Goal: Task Accomplishment & Management: Complete application form

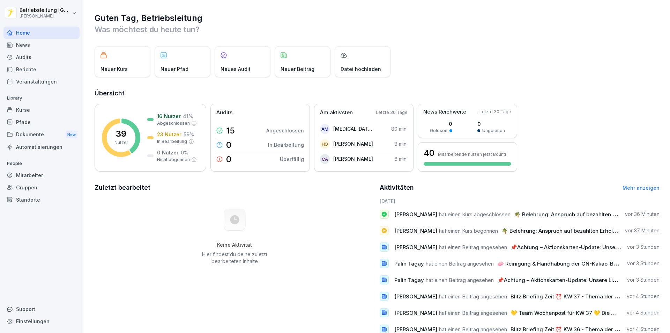
click at [33, 135] on div "Dokumente New" at bounding box center [41, 134] width 76 height 13
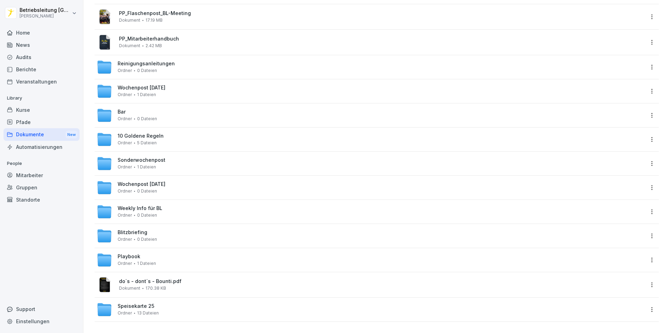
scroll to position [182, 0]
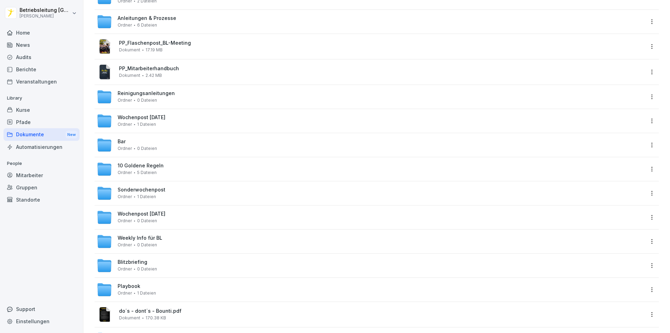
click at [36, 176] on div "Mitarbeiter" at bounding box center [41, 175] width 76 height 12
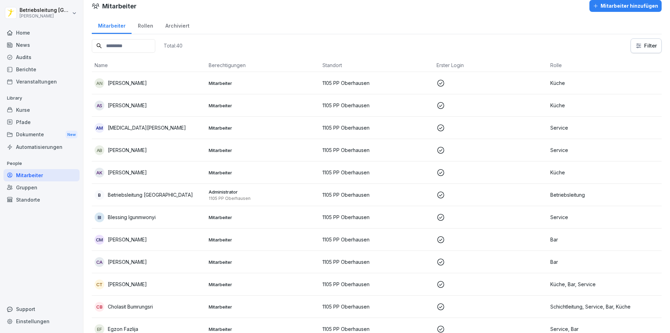
click at [149, 26] on div "Rollen" at bounding box center [146, 25] width 28 height 18
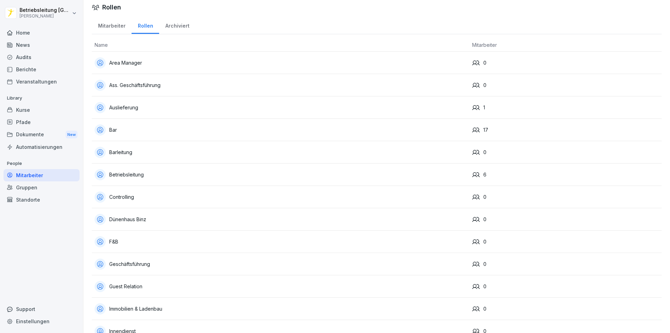
click at [113, 23] on div "Mitarbeiter" at bounding box center [112, 25] width 40 height 18
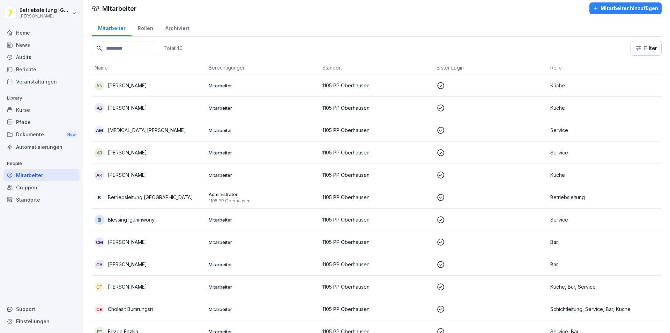
scroll to position [7, 0]
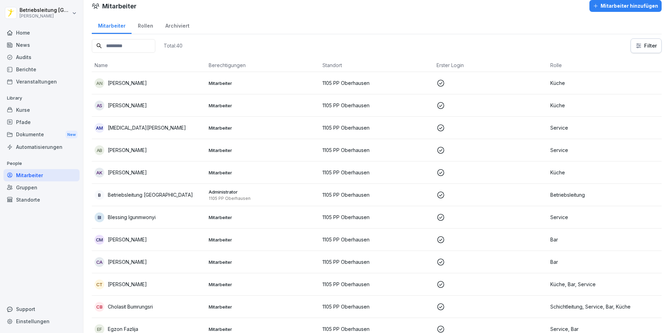
click at [31, 30] on div "Home" at bounding box center [41, 33] width 76 height 12
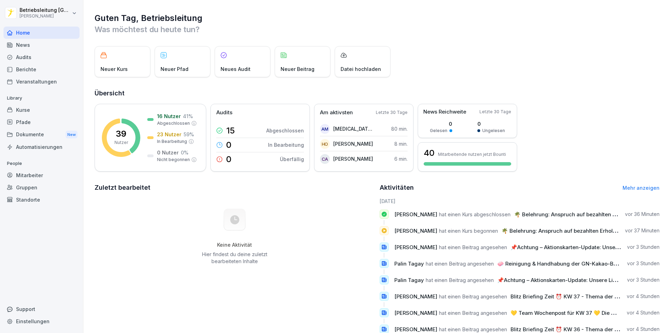
click at [37, 48] on div "News" at bounding box center [41, 45] width 76 height 12
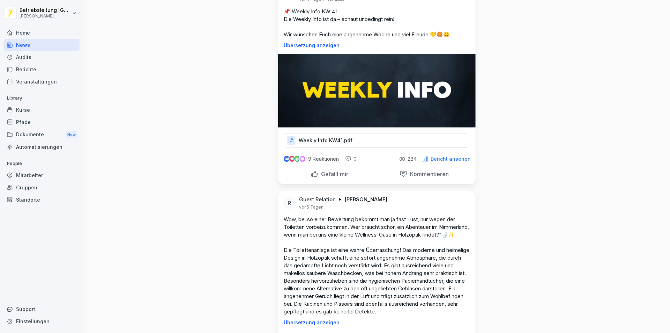
scroll to position [2304, 0]
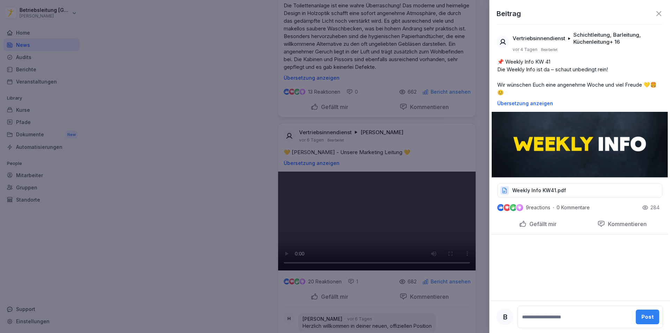
click at [146, 174] on div at bounding box center [335, 166] width 670 height 333
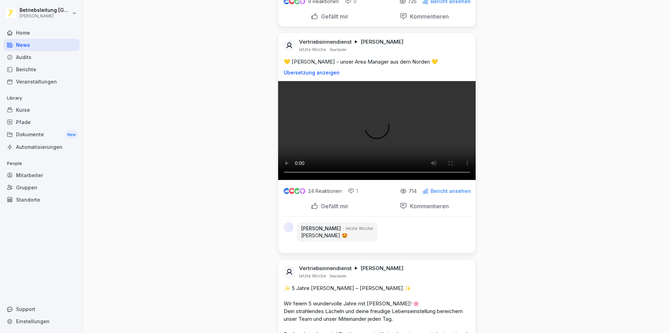
scroll to position [5691, 0]
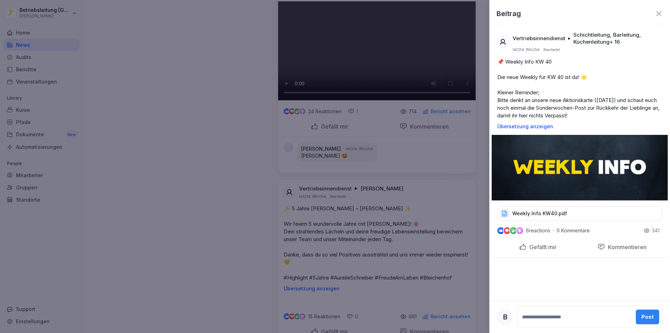
click at [218, 170] on div at bounding box center [335, 166] width 670 height 333
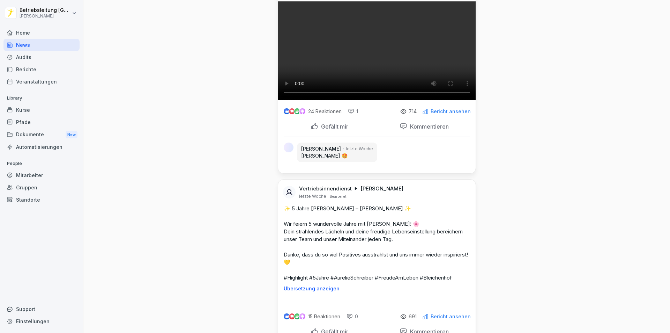
click at [47, 138] on div "Dokumente New" at bounding box center [41, 134] width 76 height 13
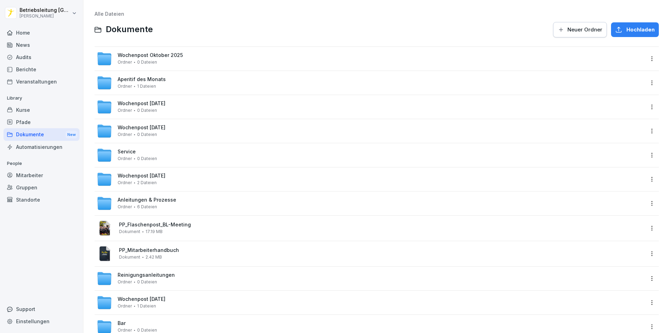
click at [143, 207] on span "6 Dateien" at bounding box center [147, 206] width 20 height 5
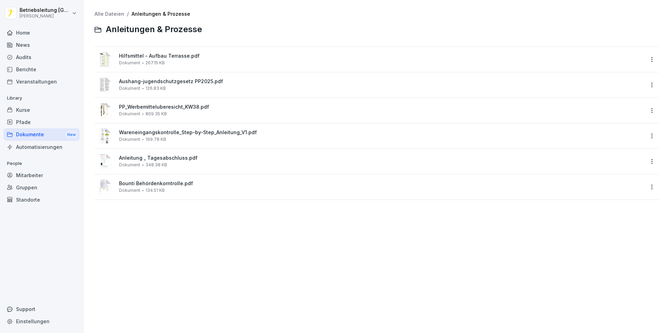
click at [43, 146] on div "Automatisierungen" at bounding box center [41, 147] width 76 height 12
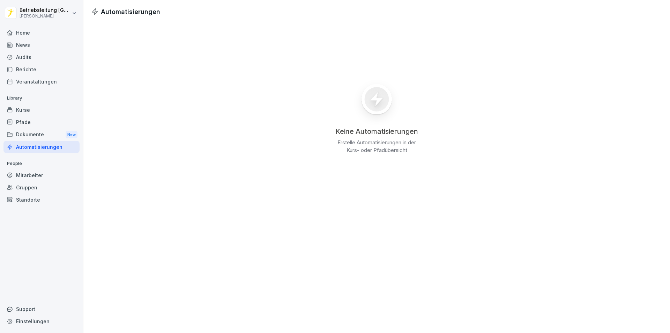
click at [21, 108] on div "Kurse" at bounding box center [41, 110] width 76 height 12
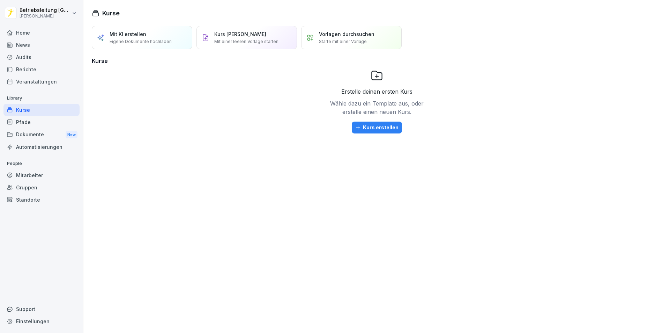
click at [30, 127] on div "Pfade" at bounding box center [41, 122] width 76 height 12
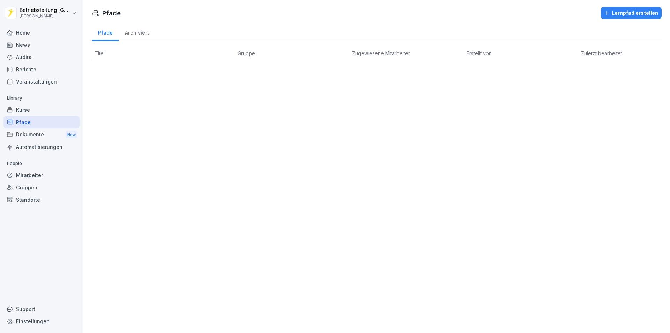
click at [40, 36] on div "Home" at bounding box center [41, 33] width 76 height 12
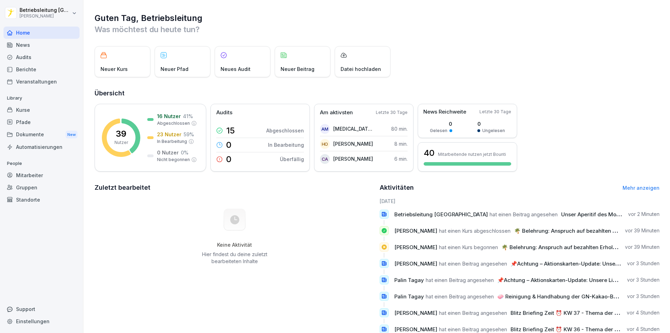
click at [30, 173] on div "Mitarbeiter" at bounding box center [41, 175] width 76 height 12
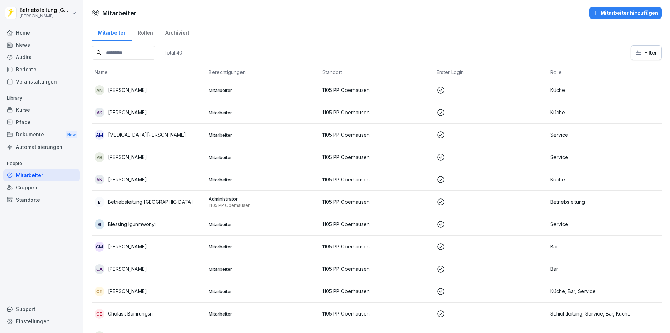
click at [640, 10] on div "Mitarbeiter hinzufügen" at bounding box center [625, 13] width 65 height 8
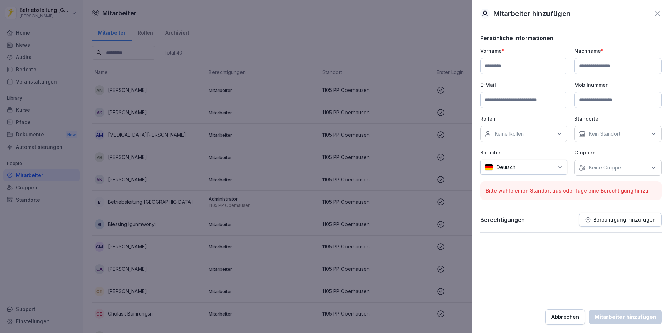
click at [538, 68] on input at bounding box center [523, 66] width 87 height 16
type input "*******"
click at [593, 71] on input at bounding box center [618, 66] width 87 height 16
type input "*******"
click at [492, 102] on input at bounding box center [523, 100] width 87 height 16
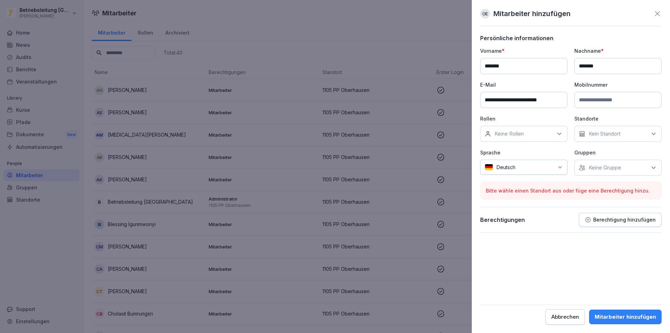
type input "**********"
click at [603, 103] on input at bounding box center [618, 100] width 87 height 16
click at [609, 96] on input at bounding box center [618, 100] width 87 height 16
click at [598, 101] on input at bounding box center [618, 100] width 87 height 16
paste input "**********"
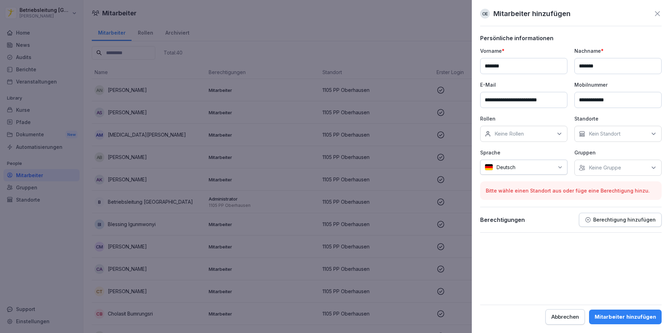
type input "**********"
click at [515, 137] on div "Keine Rollen" at bounding box center [523, 134] width 87 height 16
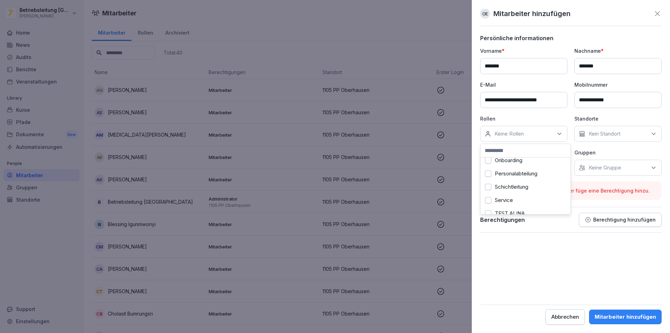
click at [488, 161] on button "Onboarding" at bounding box center [488, 160] width 6 height 6
click at [563, 263] on form "**********" at bounding box center [571, 180] width 182 height 290
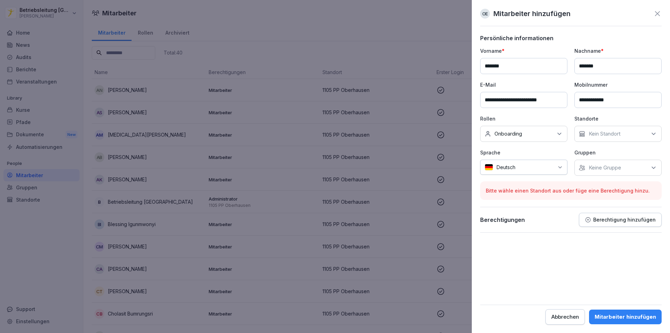
click at [620, 134] on p "Kein Standort" at bounding box center [605, 133] width 32 height 7
click at [616, 164] on label "1105 PP Oberhausen" at bounding box center [613, 166] width 49 height 6
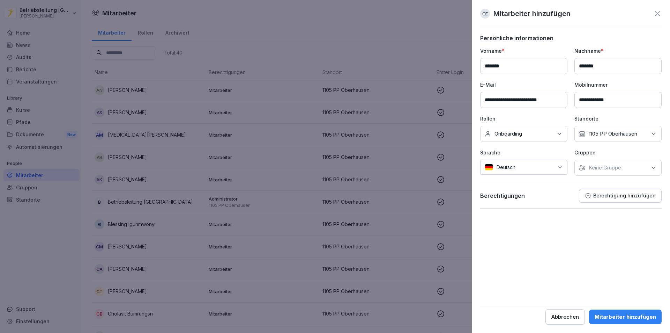
click at [535, 246] on form "**********" at bounding box center [571, 180] width 182 height 290
click at [591, 169] on p "Keine Gruppe" at bounding box center [605, 167] width 32 height 7
click at [558, 228] on form "**********" at bounding box center [571, 180] width 182 height 290
click at [621, 166] on p "Keine Gruppe" at bounding box center [605, 167] width 32 height 7
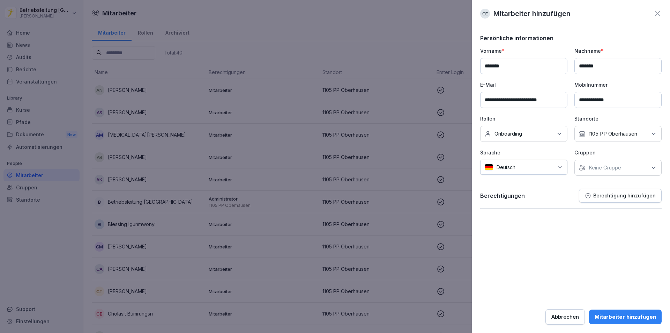
click at [618, 199] on button "Berechtigung hinzufügen" at bounding box center [620, 196] width 83 height 14
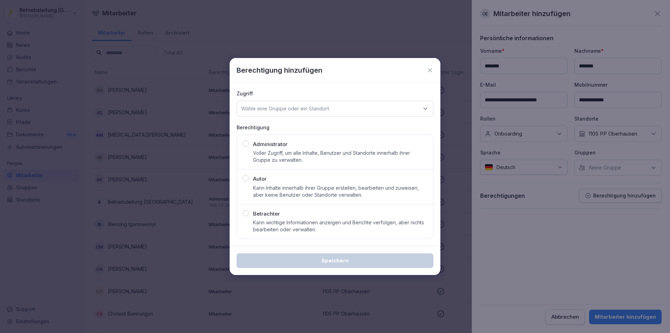
click at [243, 216] on div "Betrachter Kann wichtige Informationen anzeigen und Berichte verfolgen, aber ni…" at bounding box center [335, 221] width 185 height 23
click at [244, 213] on div "button" at bounding box center [246, 213] width 6 height 6
click at [291, 108] on p "Wähle eine Gruppe oder ein Standort" at bounding box center [285, 108] width 88 height 7
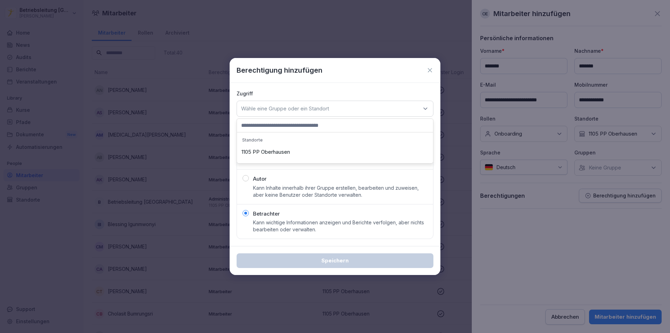
click at [277, 154] on div "1105 PP Oberhausen" at bounding box center [335, 151] width 193 height 13
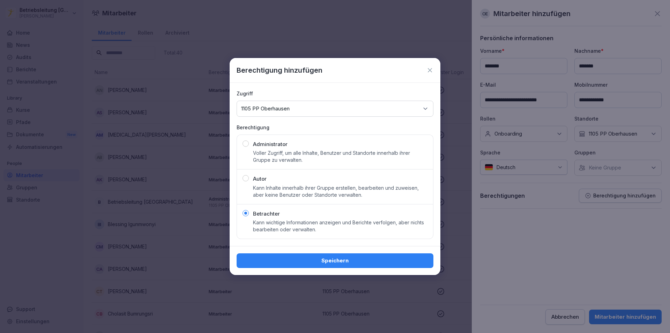
click at [323, 258] on div "Speichern" at bounding box center [335, 261] width 186 height 8
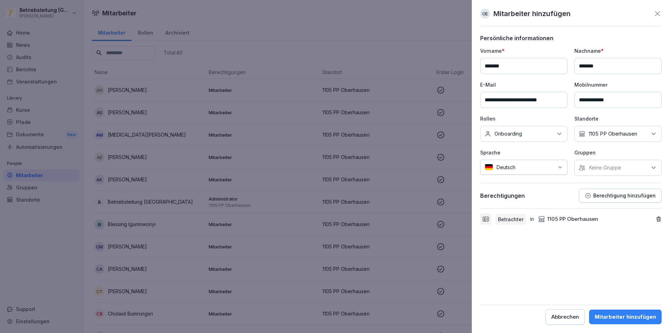
click at [617, 316] on div "Mitarbeiter hinzufügen" at bounding box center [625, 317] width 61 height 8
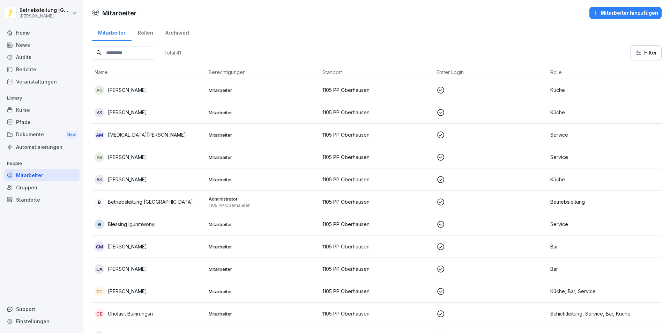
click at [46, 188] on div "Gruppen" at bounding box center [41, 187] width 76 height 12
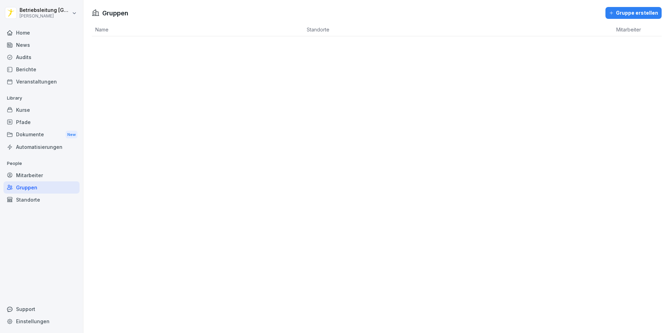
click at [40, 176] on div "Mitarbeiter" at bounding box center [41, 175] width 76 height 12
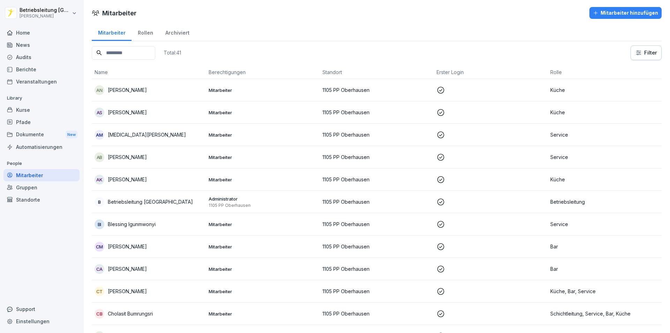
click at [27, 32] on div "Home" at bounding box center [41, 33] width 76 height 12
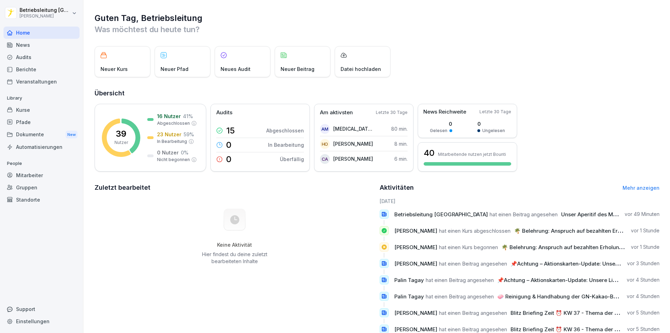
click at [34, 174] on div "Mitarbeiter" at bounding box center [41, 175] width 76 height 12
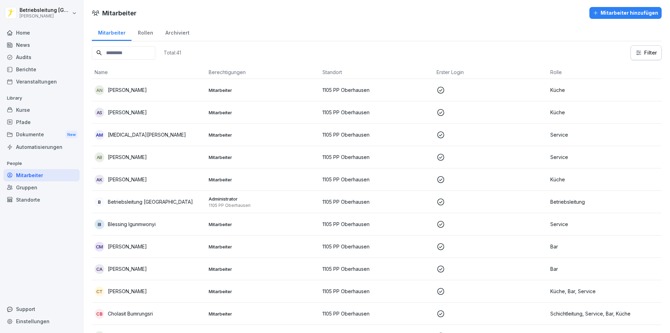
click at [119, 58] on input at bounding box center [124, 53] width 64 height 14
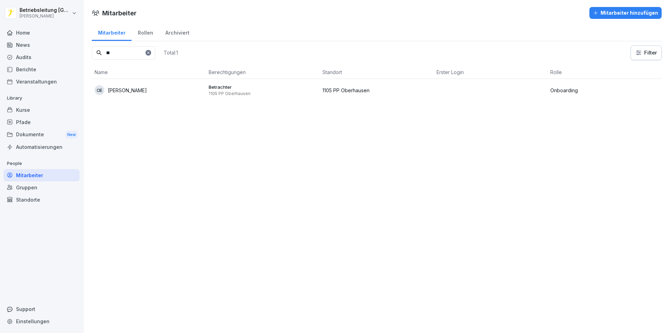
type input "**"
click at [138, 89] on p "[PERSON_NAME]" at bounding box center [127, 90] width 39 height 7
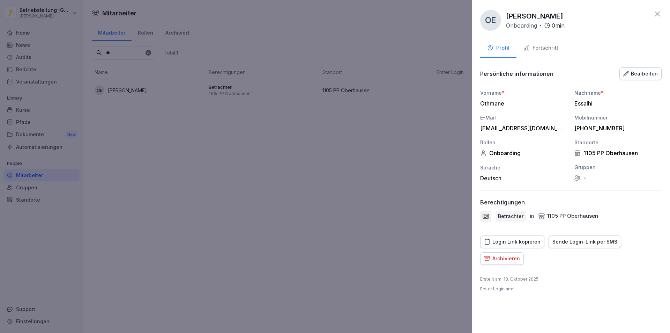
click at [546, 46] on div "Fortschritt" at bounding box center [541, 48] width 35 height 8
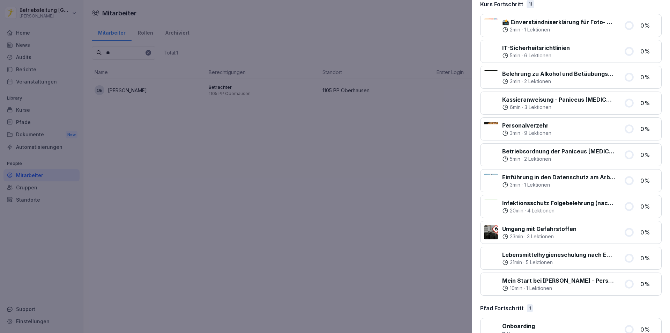
scroll to position [123, 0]
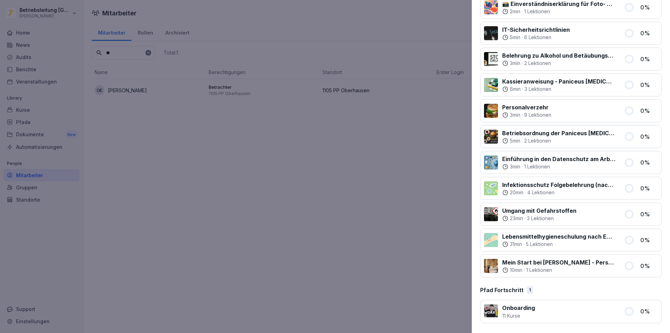
click at [532, 309] on p "Onboarding" at bounding box center [518, 307] width 33 height 8
click at [626, 310] on icon at bounding box center [629, 310] width 7 height 7
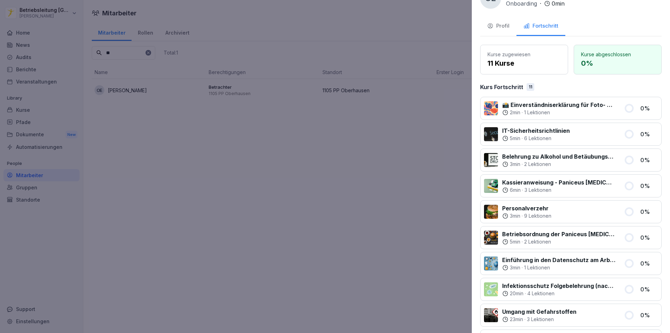
scroll to position [0, 0]
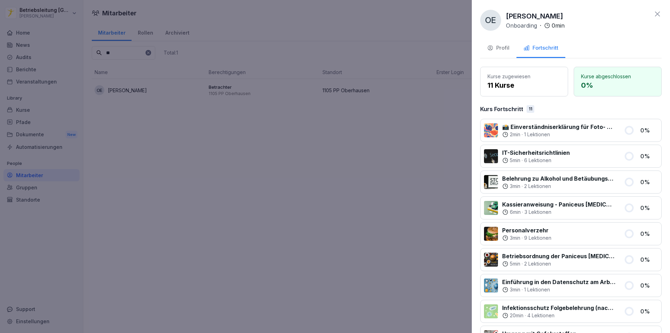
click at [654, 14] on icon at bounding box center [658, 14] width 8 height 8
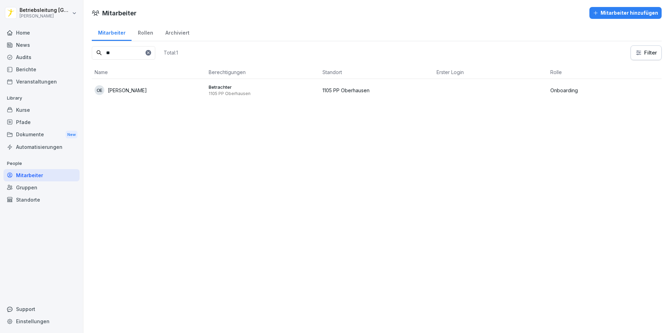
click at [282, 221] on div "Mitarbeiter Mitarbeiter hinzufügen Mitarbeiter Rollen Archiviert ** Total: 1 Fi…" at bounding box center [376, 166] width 587 height 333
